Goal: Task Accomplishment & Management: Manage account settings

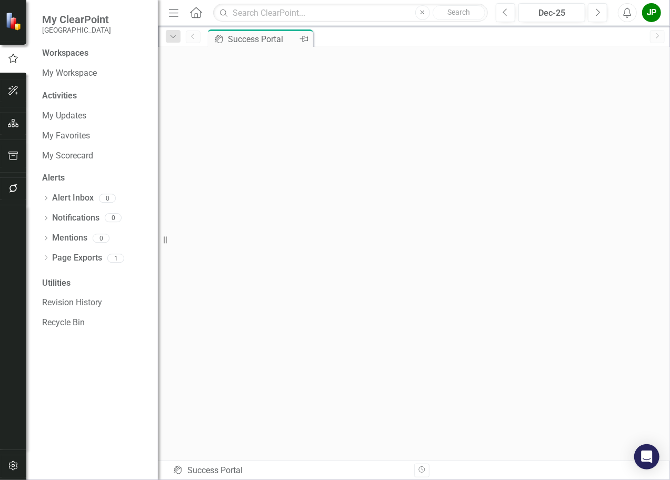
click at [250, 39] on div "Success Portal" at bounding box center [262, 39] width 69 height 13
click at [173, 38] on icon "Dropdown" at bounding box center [172, 36] width 9 height 7
click at [208, 87] on div "Success Portal" at bounding box center [249, 85] width 121 height 13
click at [87, 153] on link "My Scorecard" at bounding box center [94, 156] width 105 height 12
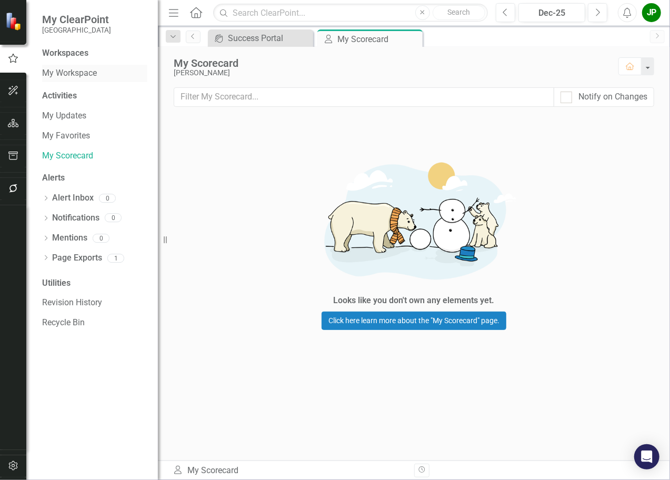
click at [72, 75] on link "My Workspace" at bounding box center [94, 73] width 105 height 12
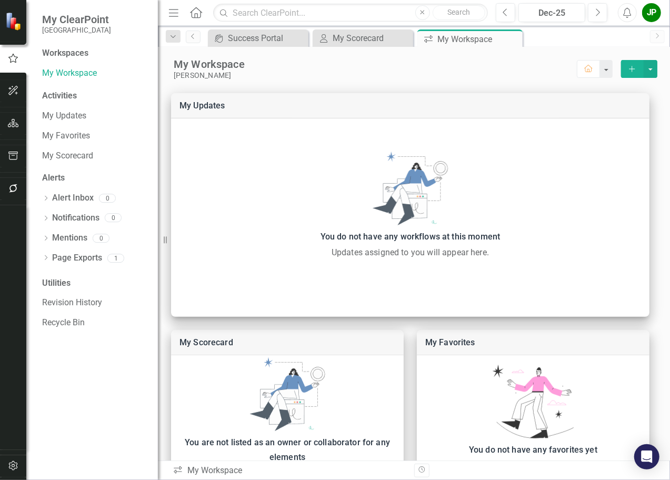
click at [79, 53] on div "Workspaces" at bounding box center [65, 53] width 46 height 12
click at [55, 55] on div "Workspaces" at bounding box center [65, 53] width 46 height 12
click at [22, 126] on button "button" at bounding box center [14, 124] width 24 height 22
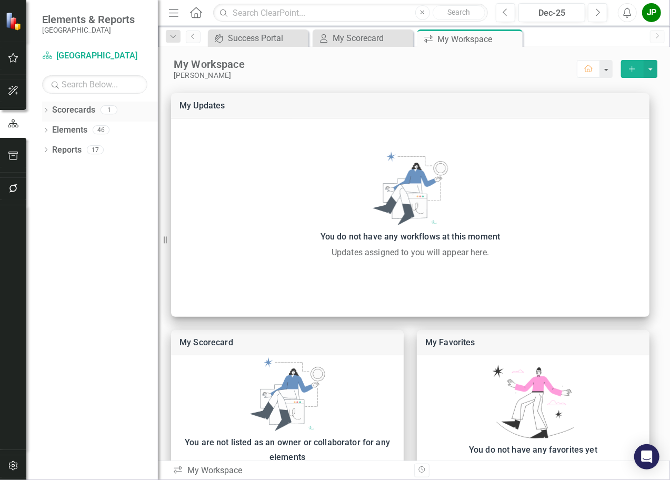
click at [72, 114] on link "Scorecards" at bounding box center [73, 110] width 43 height 12
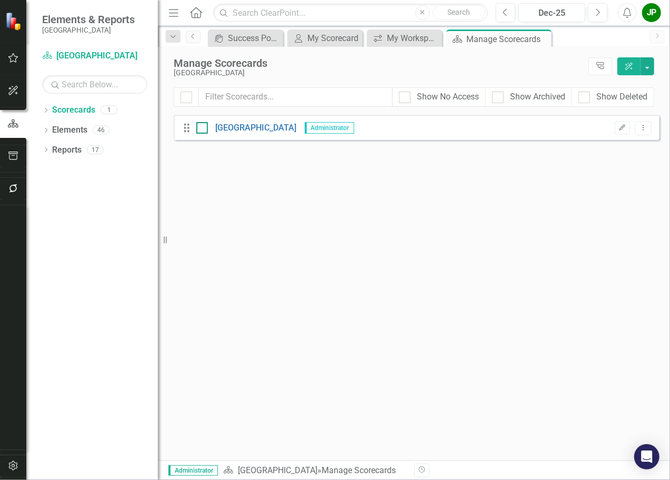
click at [205, 132] on div at bounding box center [202, 128] width 12 height 12
click at [203, 129] on input "checkbox" at bounding box center [199, 125] width 7 height 7
click at [309, 132] on span "Administrator" at bounding box center [329, 128] width 49 height 12
click at [199, 129] on div at bounding box center [202, 128] width 12 height 12
click at [199, 129] on input "checkbox" at bounding box center [199, 125] width 7 height 7
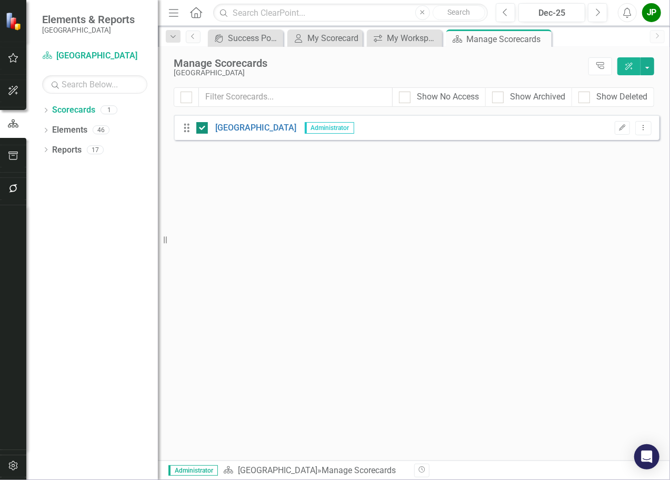
checkbox input "false"
click at [74, 131] on link "Elements" at bounding box center [69, 130] width 35 height 12
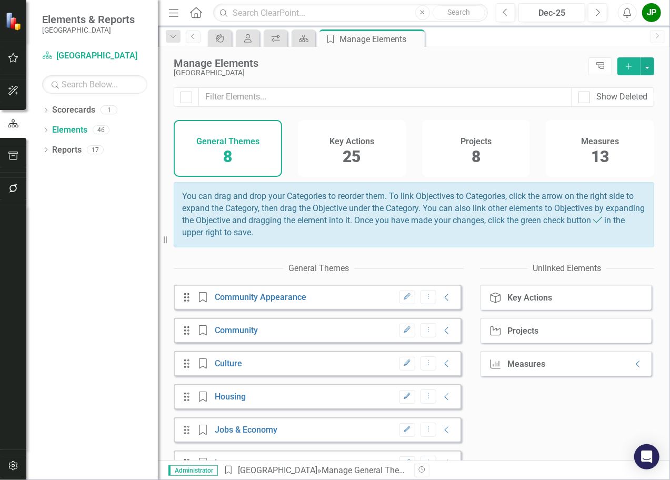
click at [231, 154] on span "8" at bounding box center [227, 156] width 9 height 18
click at [374, 156] on div "Key Actions 25" at bounding box center [352, 148] width 108 height 57
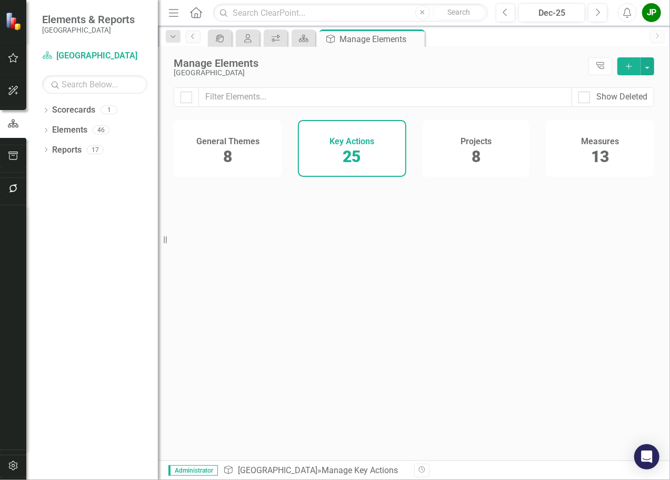
checkbox input "false"
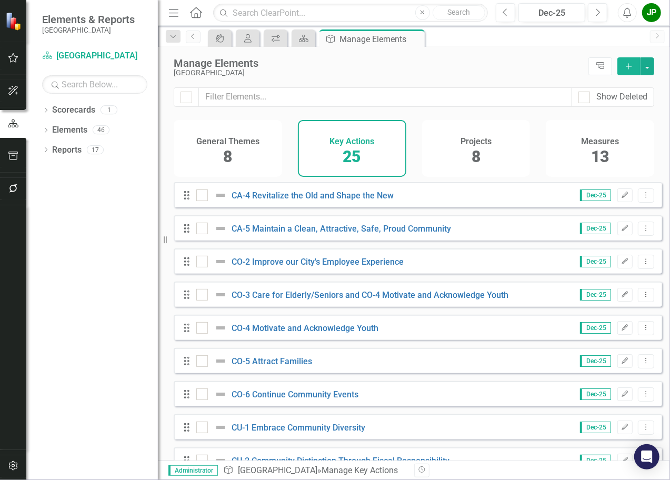
click at [600, 156] on span "13" at bounding box center [600, 156] width 18 height 18
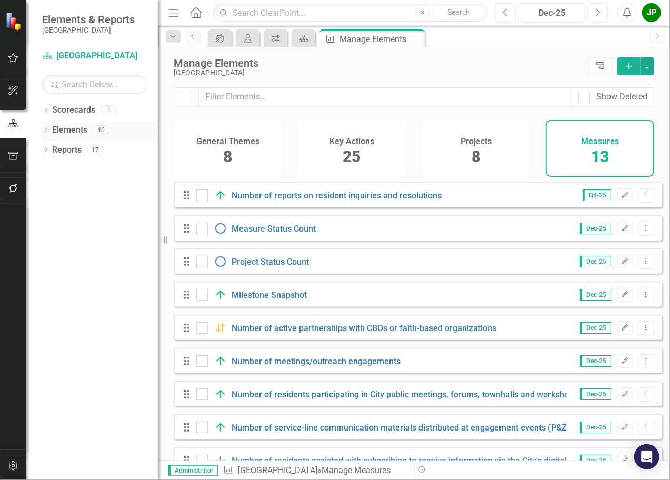
click at [68, 132] on link "Elements" at bounding box center [69, 130] width 35 height 12
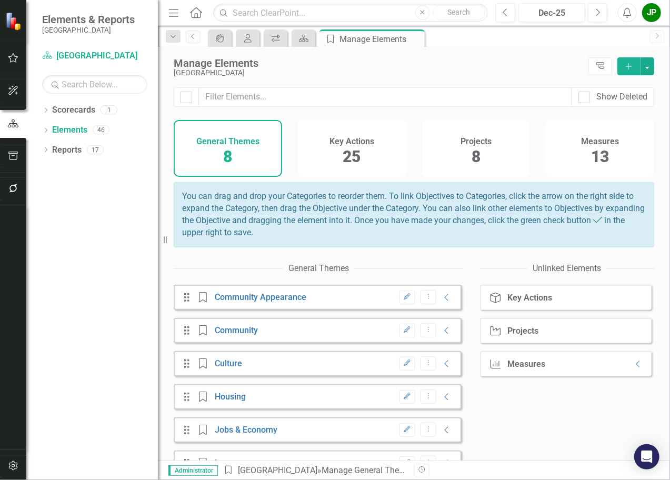
click at [601, 155] on span "13" at bounding box center [600, 156] width 18 height 18
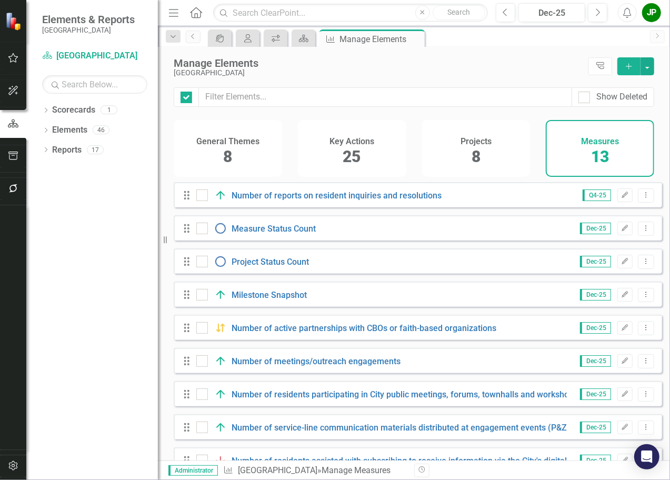
checkbox input "false"
click at [621, 198] on icon "Edit" at bounding box center [625, 195] width 8 height 6
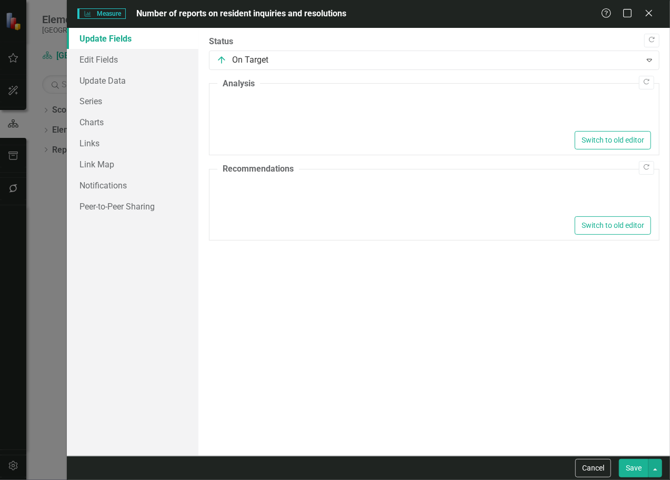
type textarea "<p>In Q4-25, the "Number of reports on resident inquiries and resolutions" met …"
type textarea "<p>1. Maintain the strategies implemented in Q3 and Q4 that led to meeting targ…"
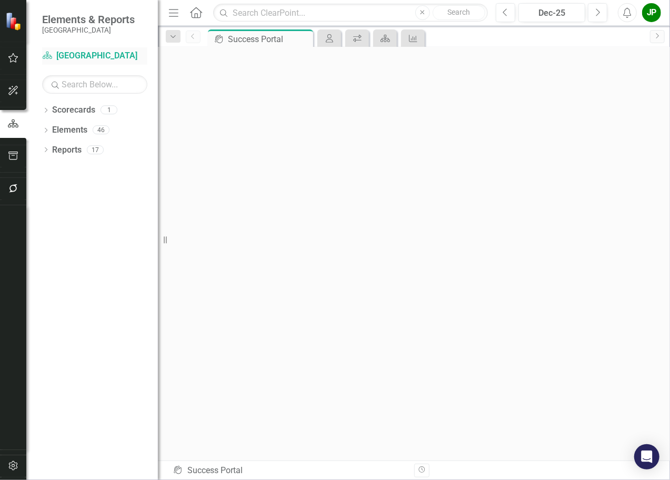
click at [67, 57] on link "Scorecard [GEOGRAPHIC_DATA]" at bounding box center [94, 56] width 105 height 12
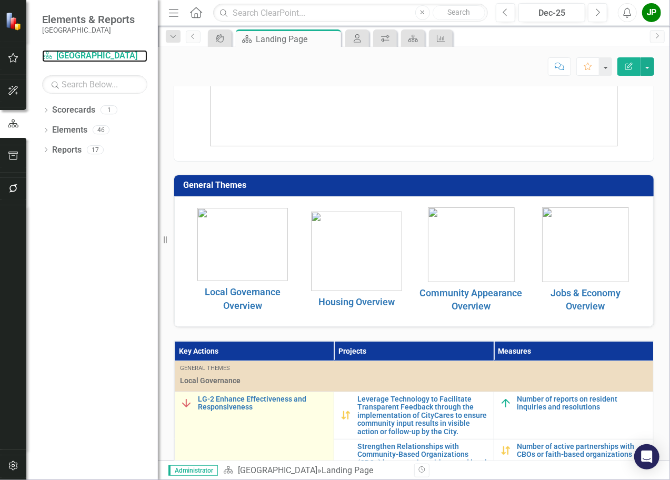
scroll to position [35, 0]
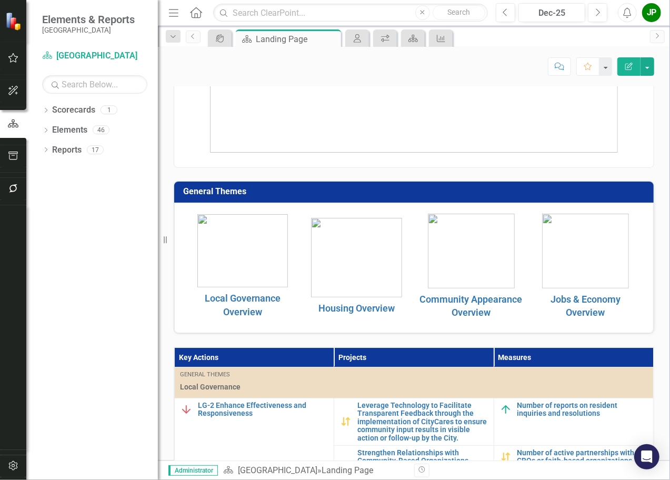
click at [361, 270] on img at bounding box center [356, 257] width 91 height 79
click at [581, 299] on link "Jobs & Economy Overview" at bounding box center [585, 306] width 70 height 25
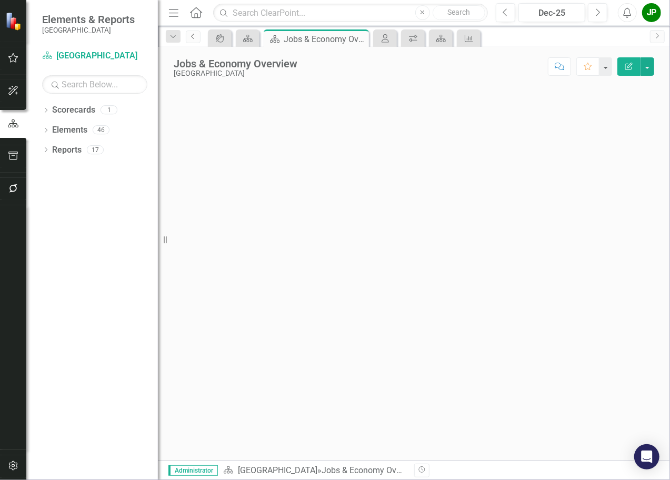
click at [190, 39] on icon "Previous" at bounding box center [193, 36] width 8 height 6
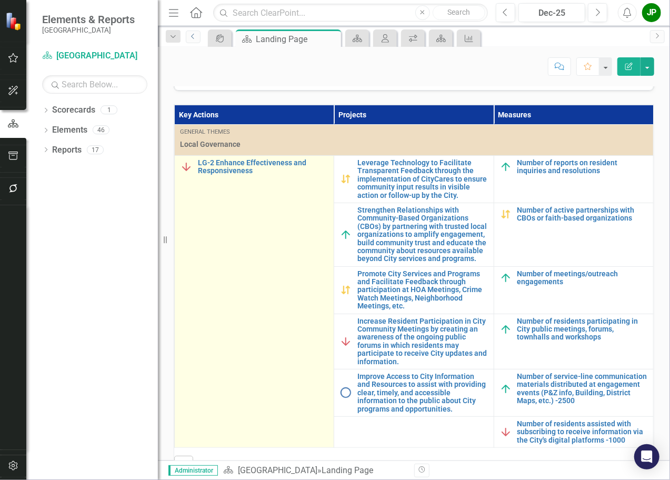
scroll to position [298, 0]
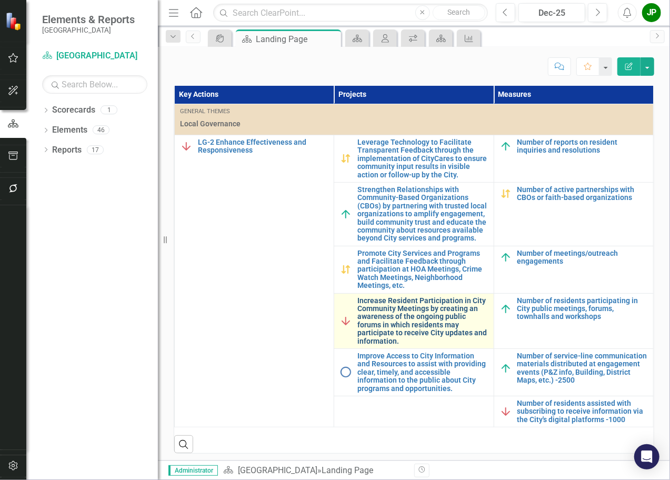
click at [404, 316] on link "Increase Resident Participation in City Community Meetings by creating an aware…" at bounding box center [422, 321] width 130 height 48
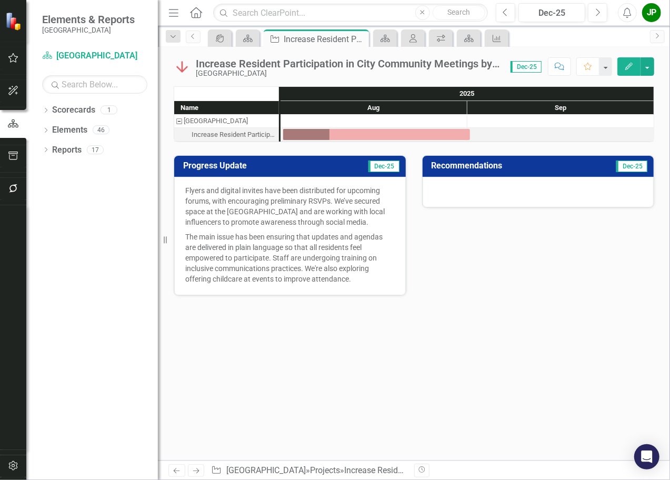
click at [630, 71] on button "Edit" at bounding box center [628, 66] width 23 height 18
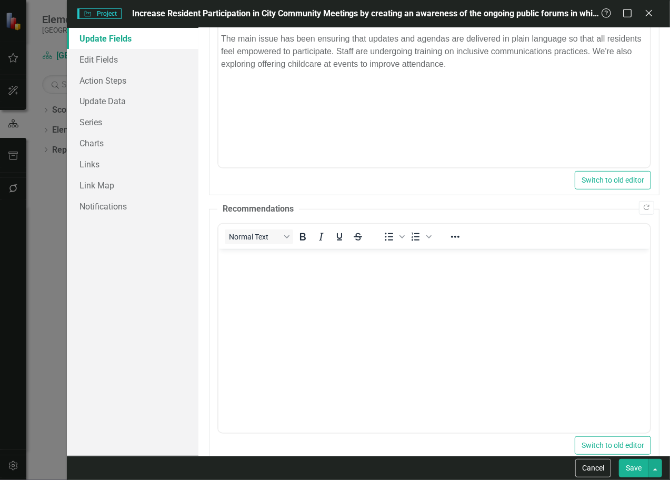
scroll to position [229, 0]
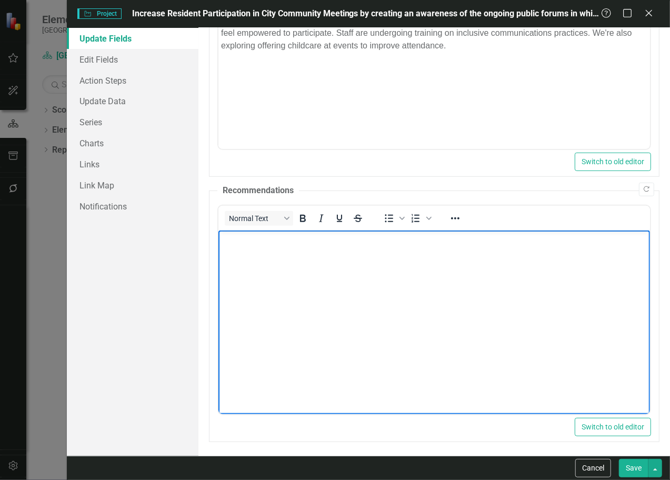
click at [304, 276] on body "Rich Text Area. Press ALT-0 for help." at bounding box center [433, 309] width 431 height 158
drag, startPoint x: 304, startPoint y: 276, endPoint x: 538, endPoint y: 284, distance: 234.8
click at [538, 284] on body "Rich Text Area. Press ALT-0 for help." at bounding box center [433, 309] width 431 height 158
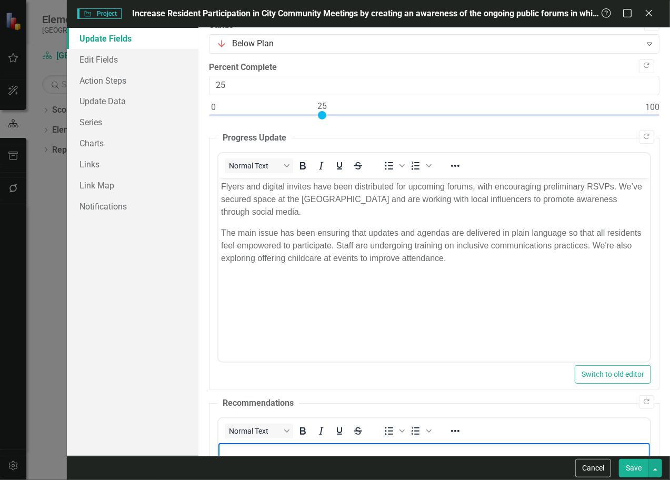
scroll to position [0, 0]
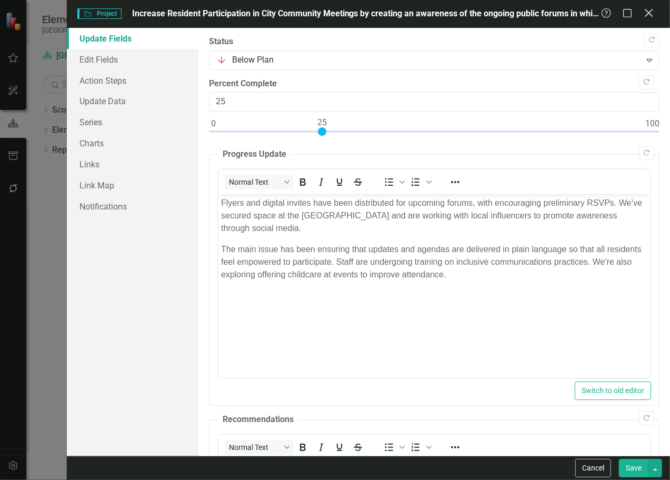
click at [651, 15] on icon "Close" at bounding box center [648, 13] width 13 height 10
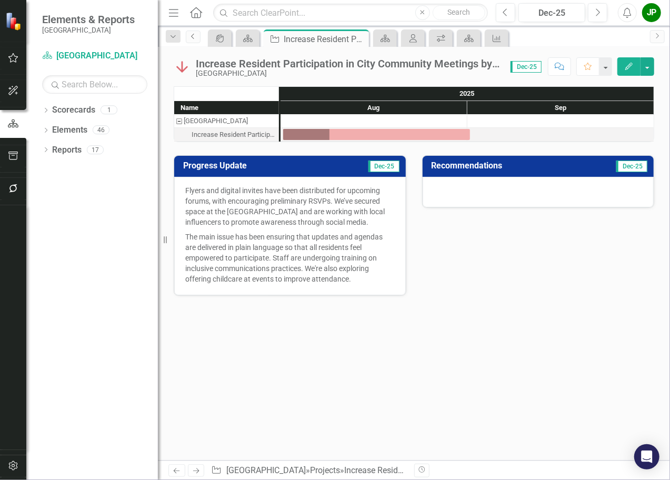
click at [189, 38] on icon "Previous" at bounding box center [193, 36] width 8 height 6
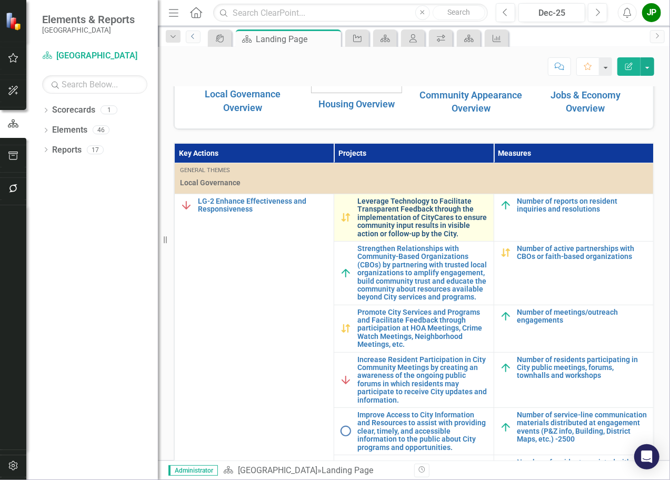
scroll to position [263, 0]
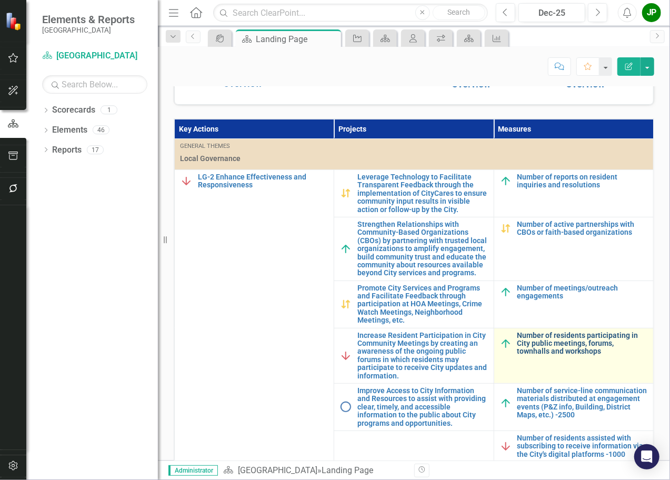
click at [572, 347] on link "Number of residents participating in City public meetings, forums, townhalls an…" at bounding box center [582, 343] width 130 height 24
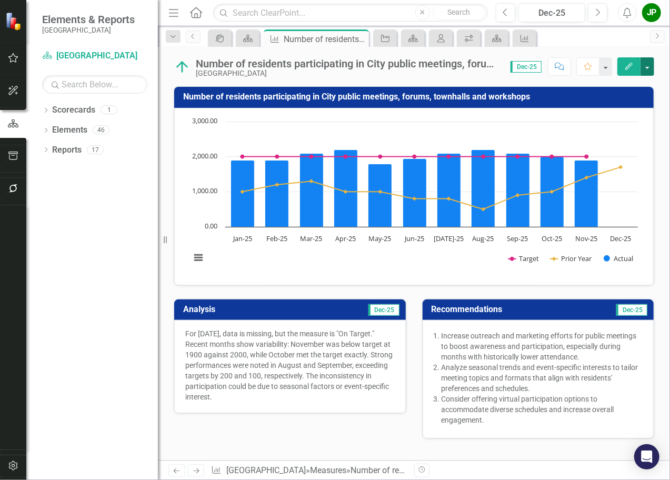
click at [650, 68] on button "button" at bounding box center [647, 66] width 14 height 18
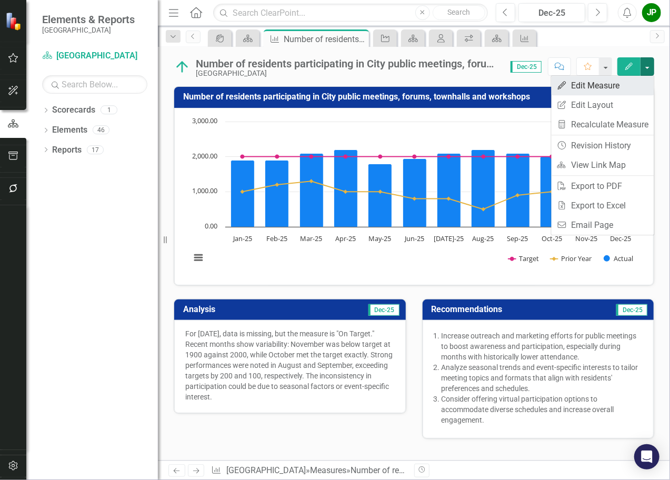
click at [619, 83] on link "Edit Edit Measure" at bounding box center [602, 85] width 103 height 19
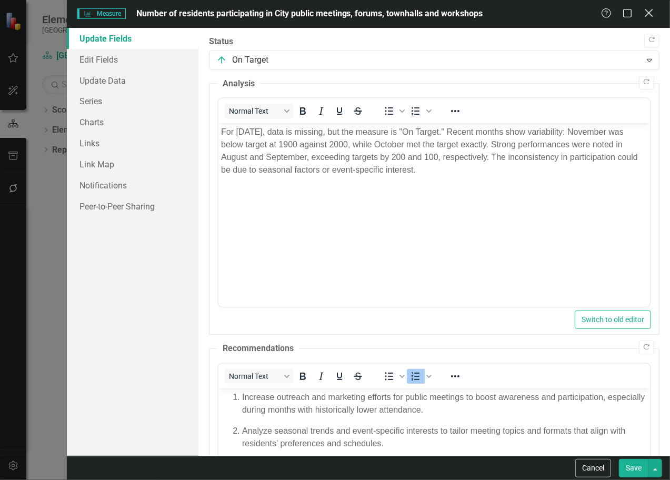
click at [649, 16] on icon "Close" at bounding box center [648, 13] width 13 height 10
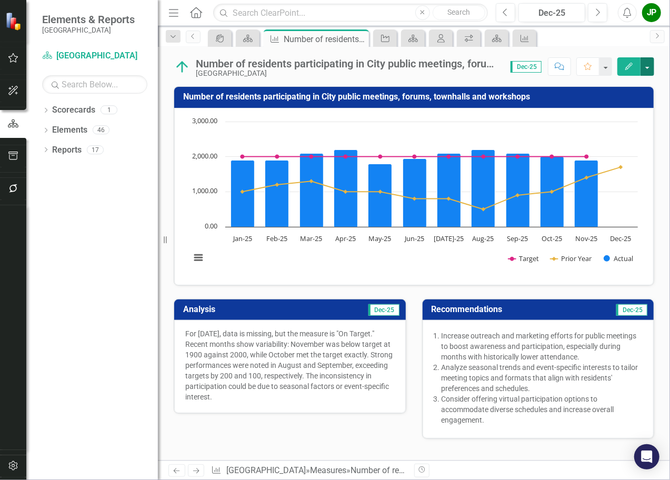
click at [645, 67] on button "button" at bounding box center [647, 66] width 14 height 18
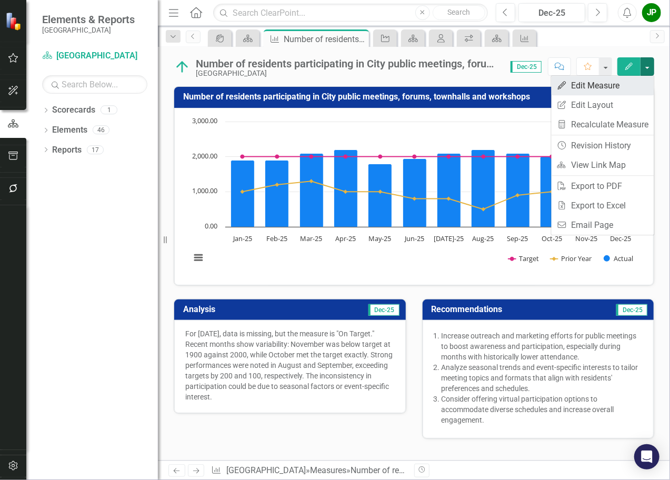
click at [602, 90] on link "Edit Edit Measure" at bounding box center [602, 85] width 103 height 19
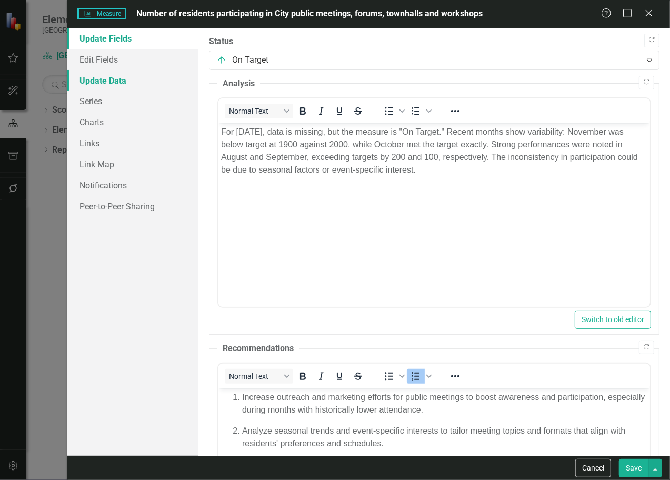
click at [120, 88] on link "Update Data" at bounding box center [133, 80] width 132 height 21
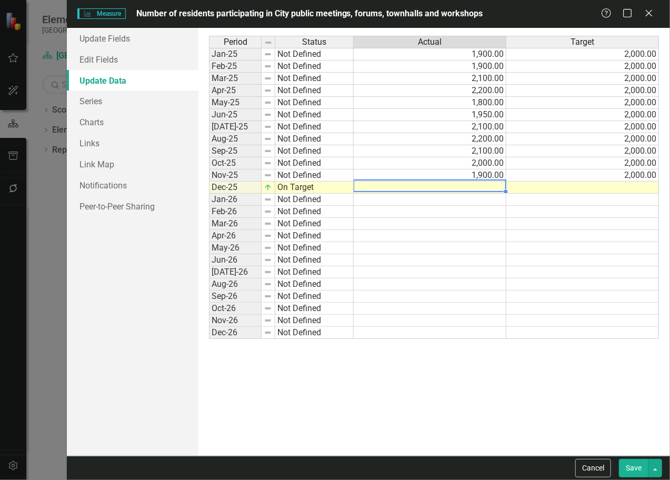
click at [478, 187] on td at bounding box center [430, 187] width 153 height 12
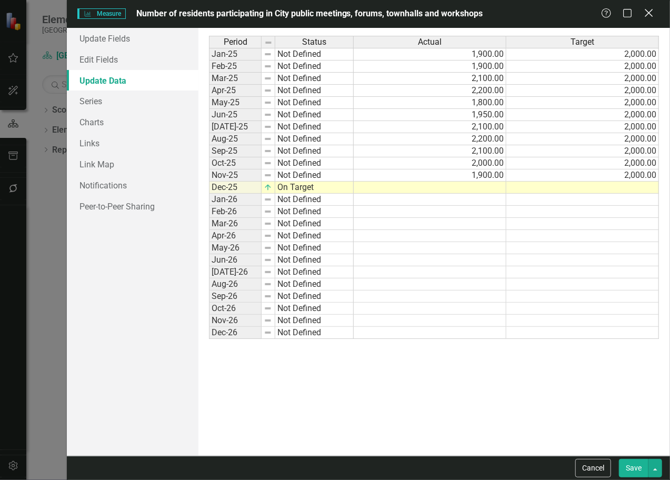
click at [650, 12] on icon at bounding box center [648, 13] width 8 height 8
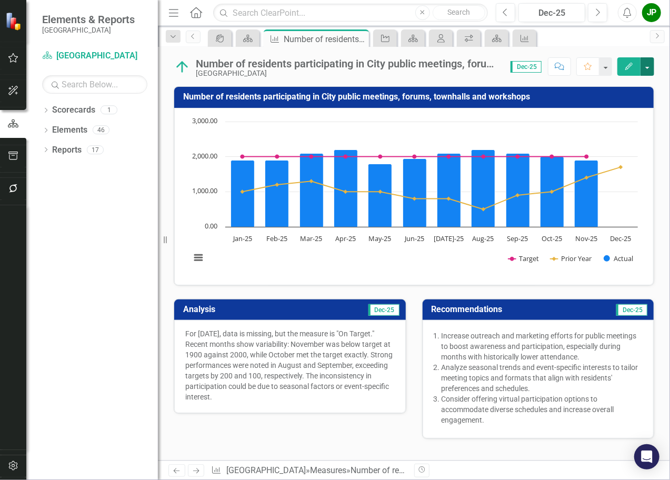
click at [651, 66] on button "button" at bounding box center [647, 66] width 14 height 18
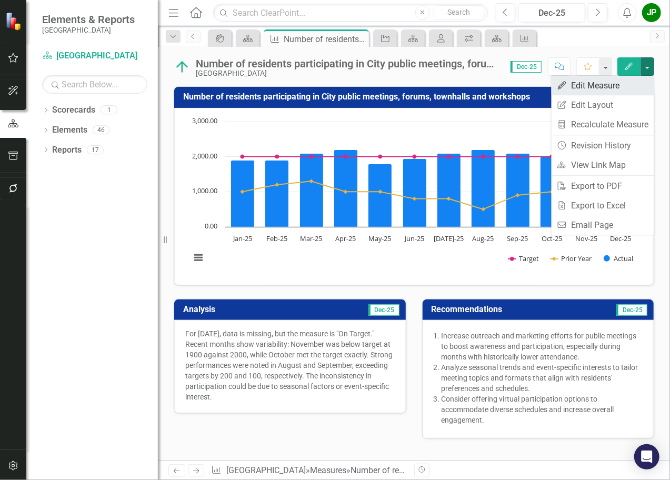
click at [609, 84] on link "Edit Edit Measure" at bounding box center [602, 85] width 103 height 19
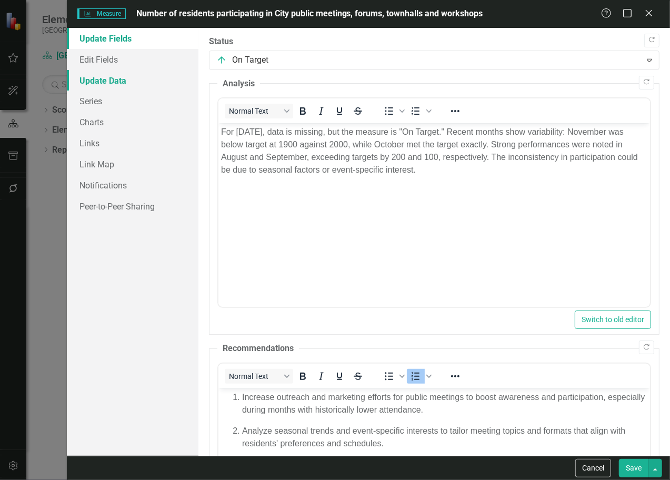
click at [124, 83] on link "Update Data" at bounding box center [133, 80] width 132 height 21
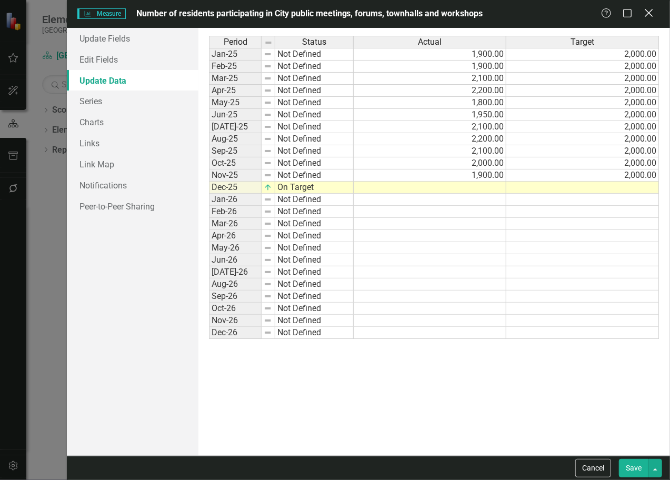
click at [650, 14] on icon "Close" at bounding box center [648, 13] width 13 height 10
